Goal: Find specific page/section: Find specific page/section

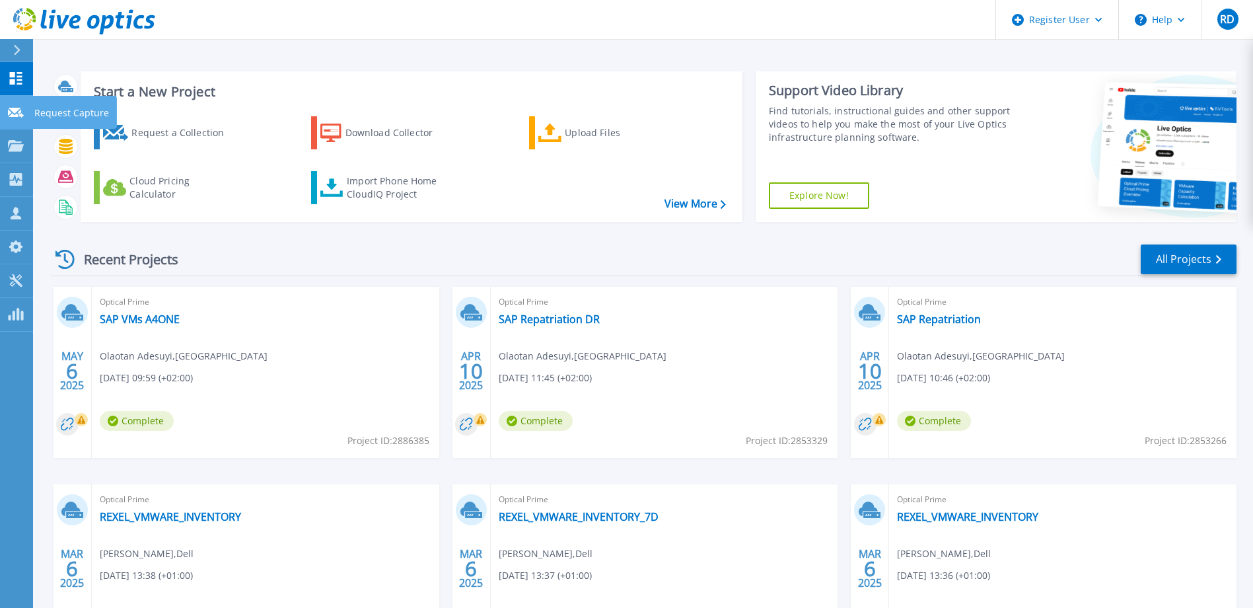
click at [11, 118] on link "Request Capture Request Capture" at bounding box center [16, 113] width 33 height 34
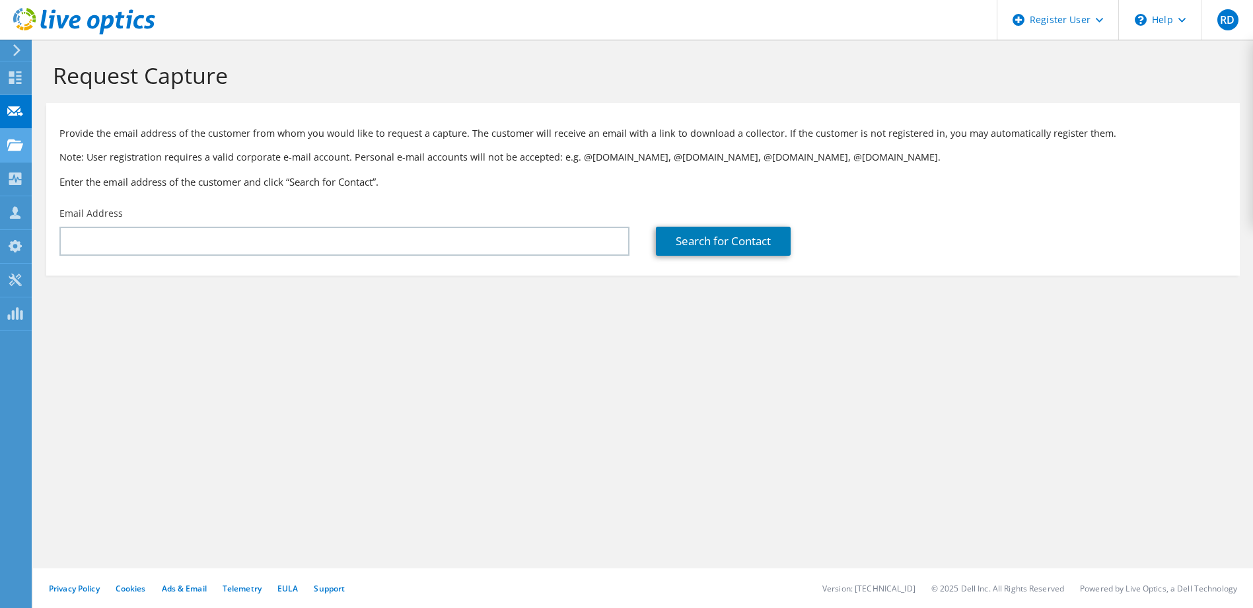
click at [13, 145] on use at bounding box center [15, 144] width 16 height 11
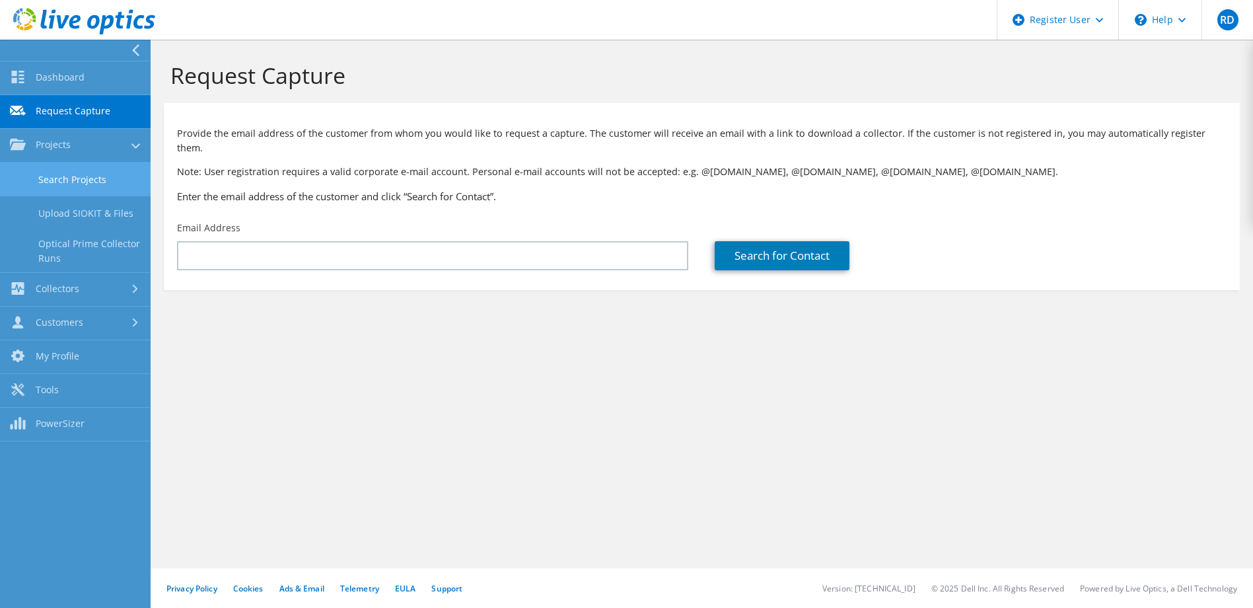
click at [68, 175] on link "Search Projects" at bounding box center [75, 179] width 151 height 34
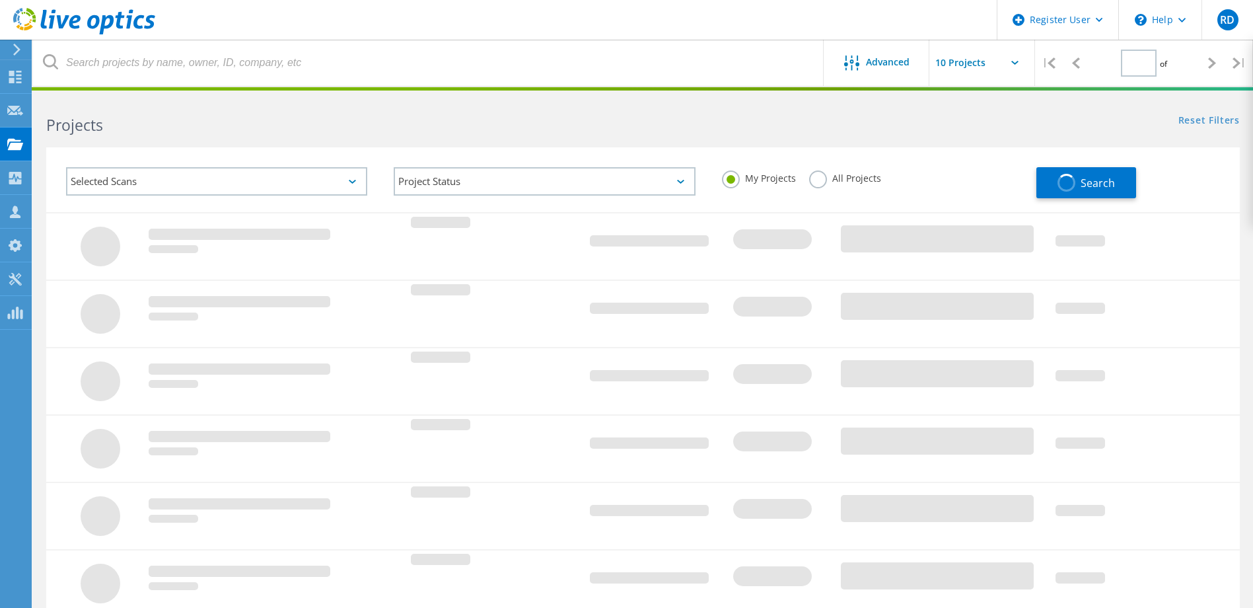
type input "1"
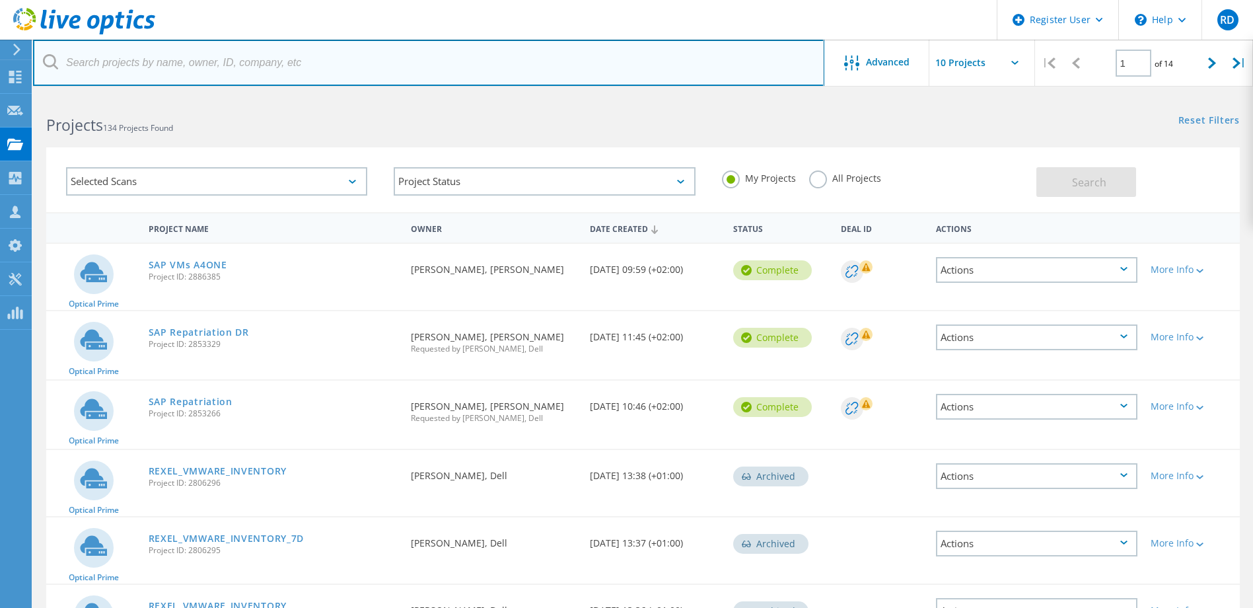
click at [201, 69] on input "text" at bounding box center [428, 63] width 791 height 46
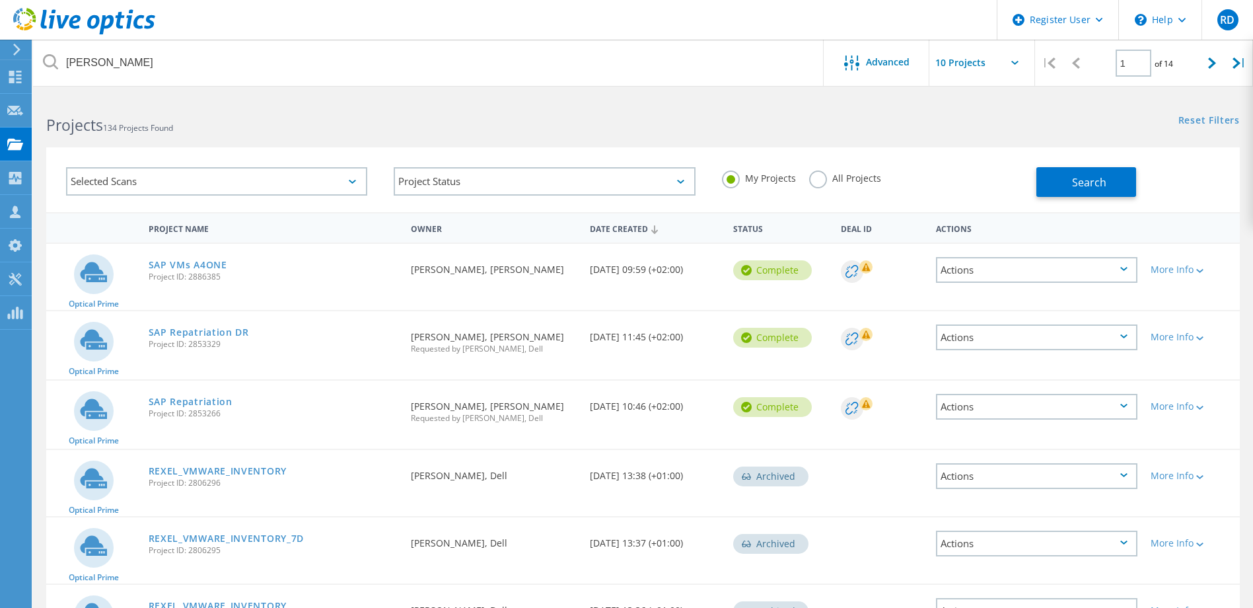
click at [817, 174] on label "All Projects" at bounding box center [845, 176] width 72 height 13
click at [0, 0] on input "All Projects" at bounding box center [0, 0] width 0 height 0
click at [1102, 188] on span "Search" at bounding box center [1089, 182] width 34 height 15
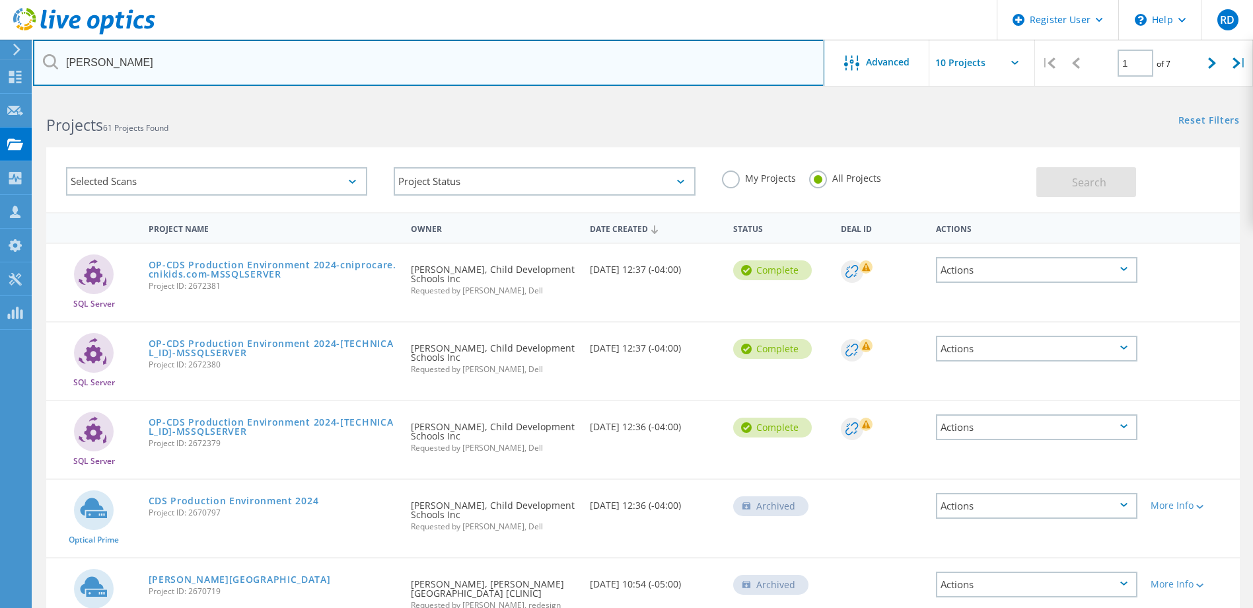
click at [192, 70] on input "[PERSON_NAME]" at bounding box center [428, 63] width 791 height 46
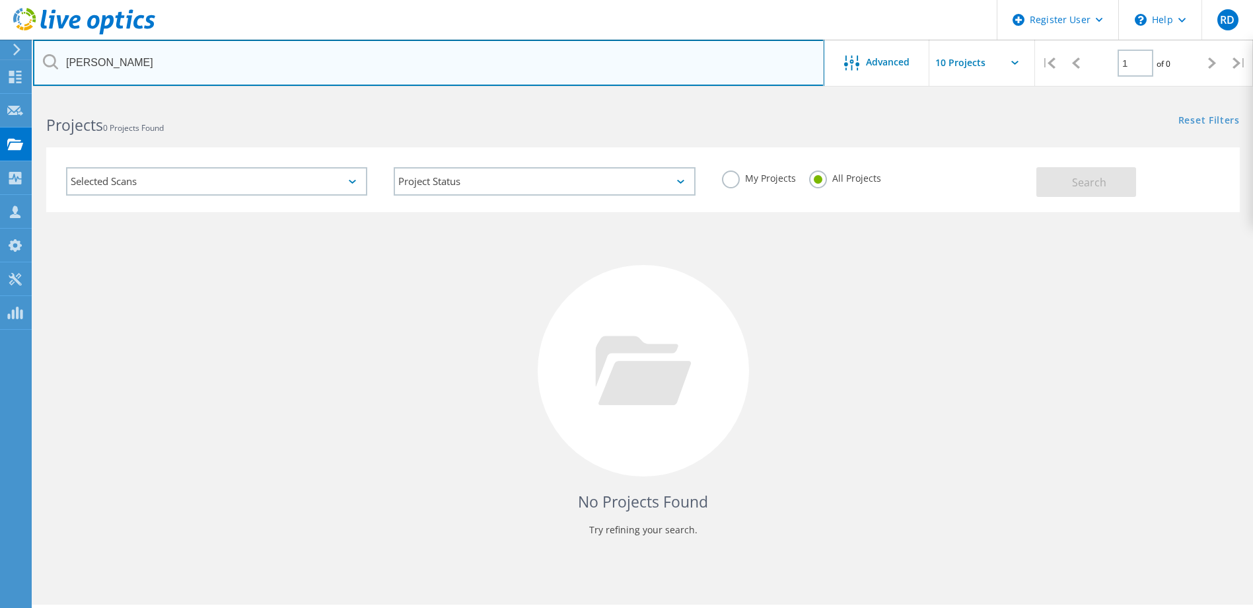
click at [410, 55] on input "[PERSON_NAME]" at bounding box center [428, 63] width 791 height 46
type input "checkpoint systems"
